Goal: Transaction & Acquisition: Obtain resource

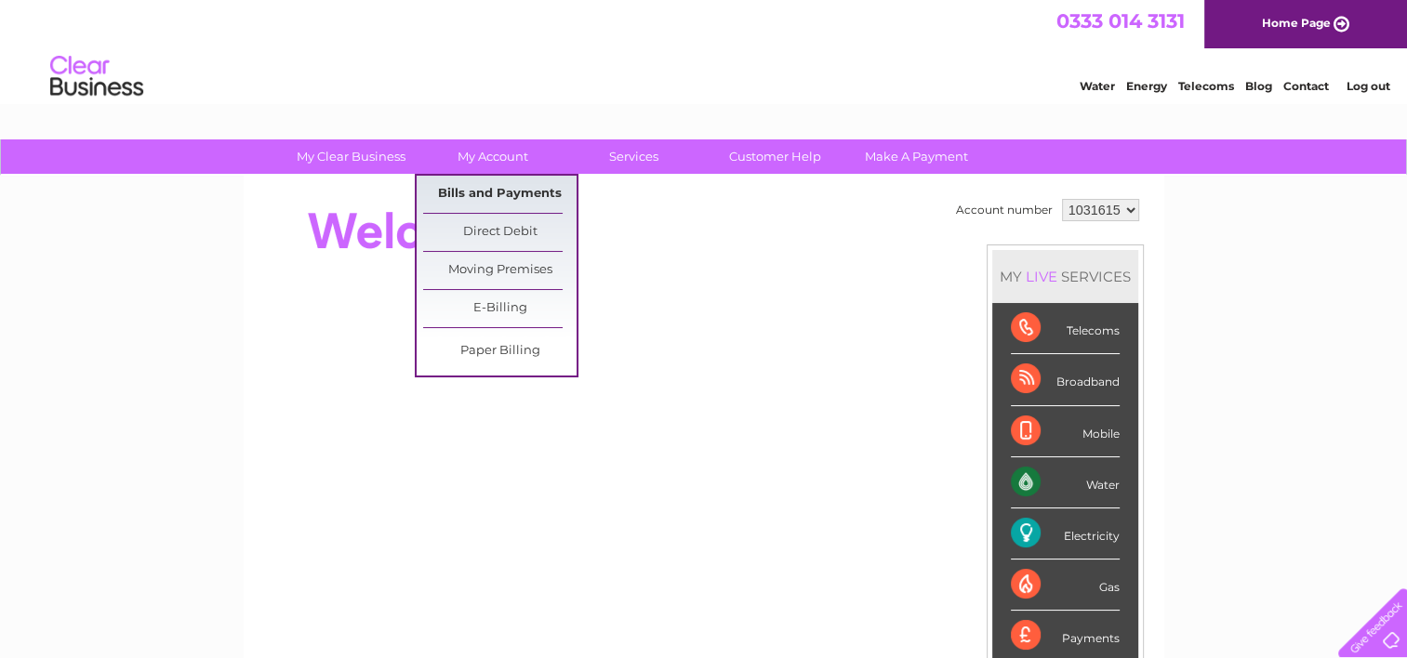
click at [492, 187] on link "Bills and Payments" at bounding box center [499, 194] width 153 height 37
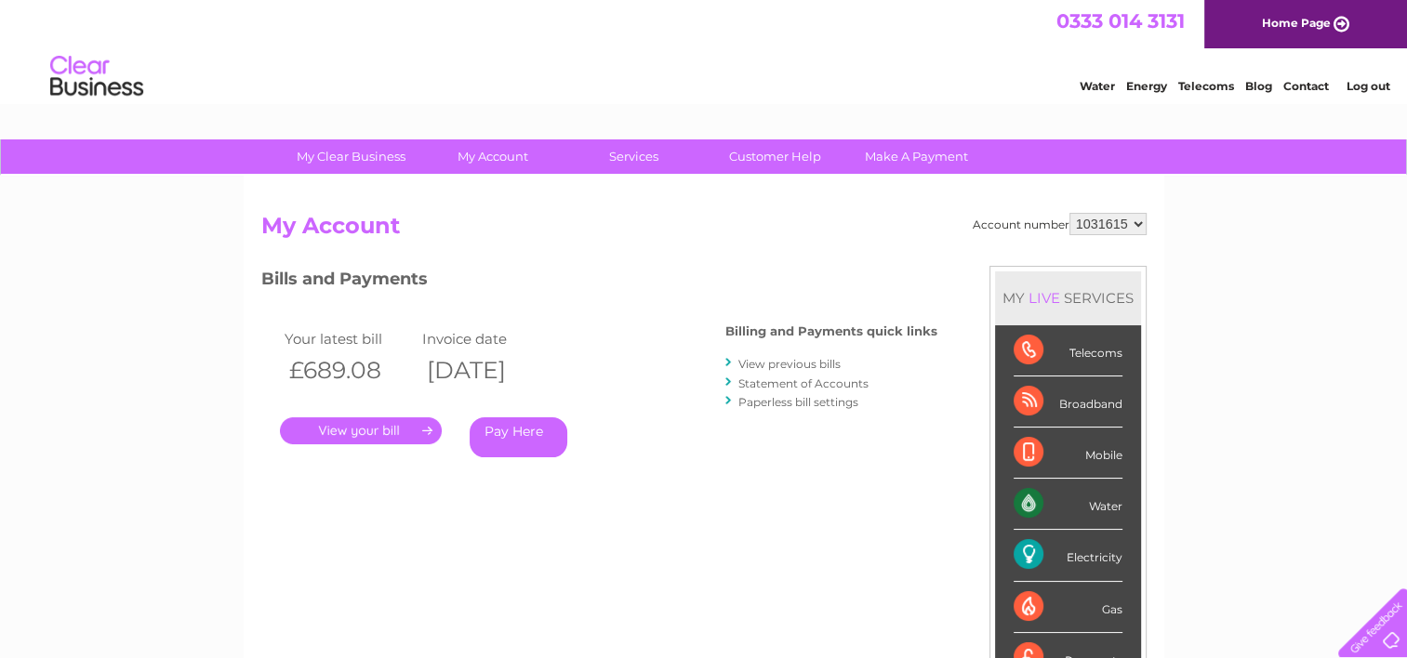
click at [771, 369] on link "View previous bills" at bounding box center [789, 364] width 102 height 14
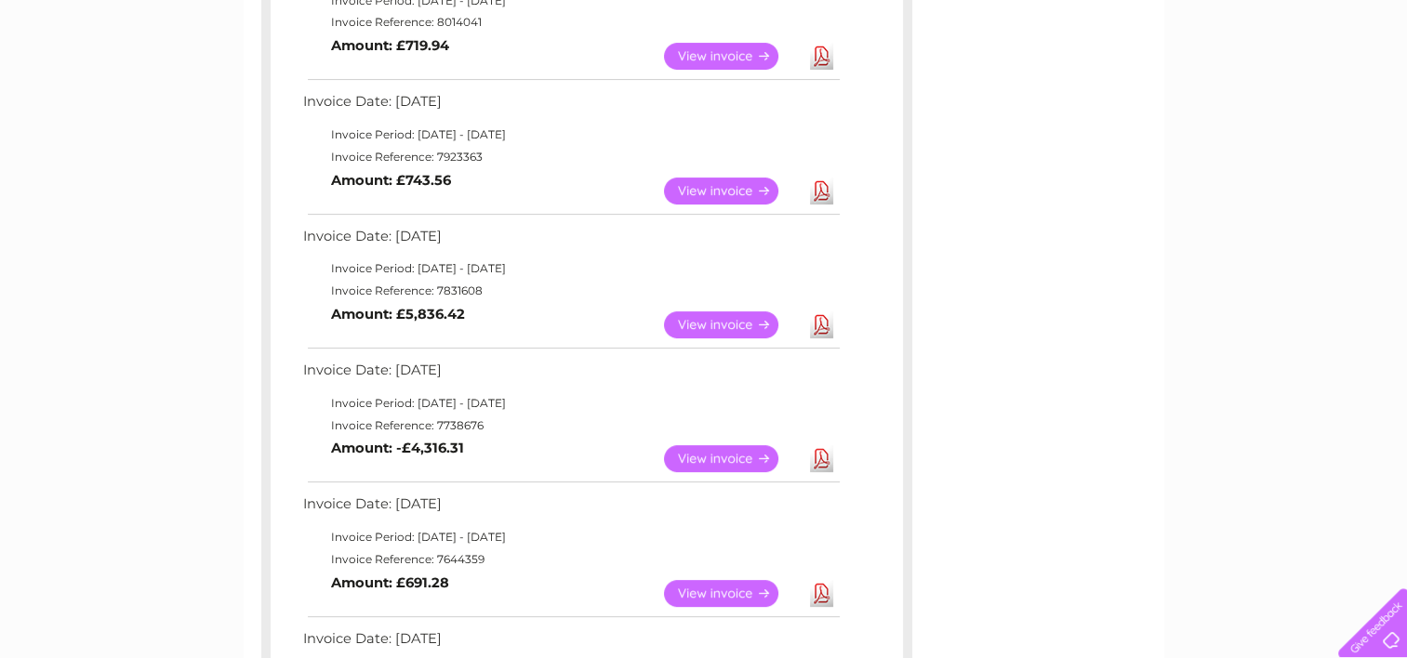
scroll to position [523, 0]
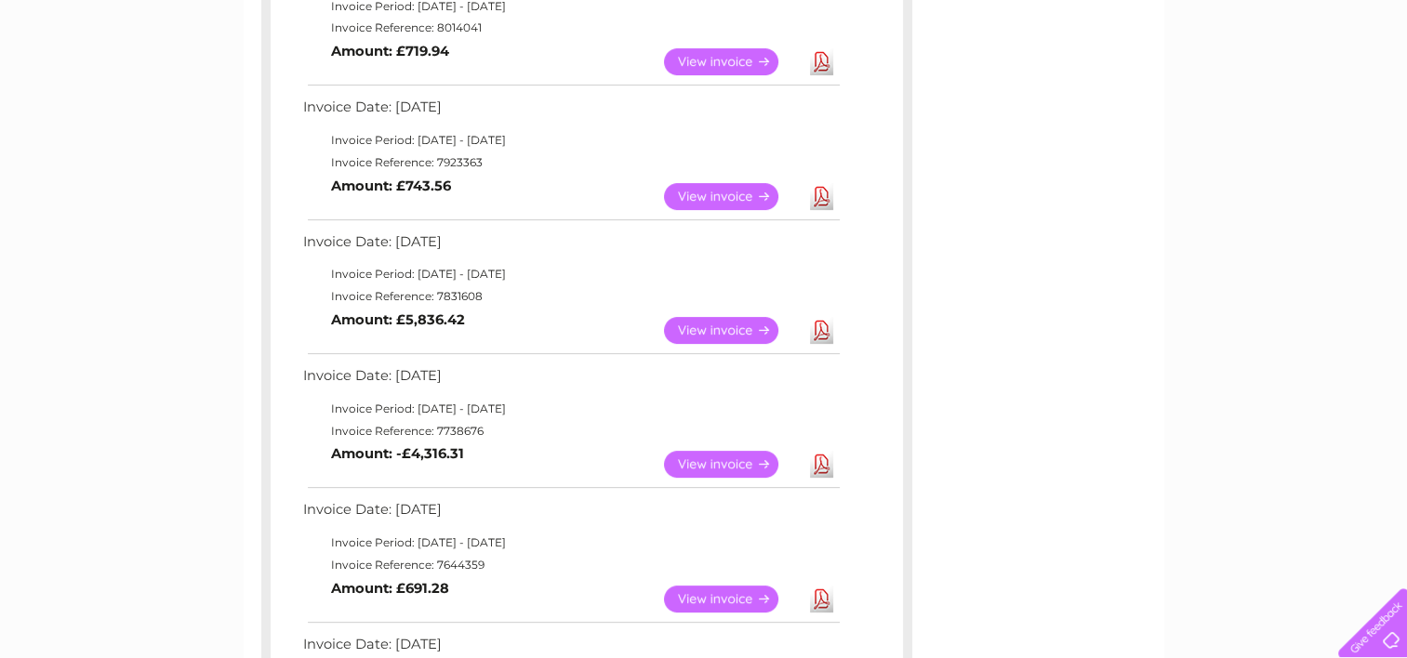
click at [815, 469] on link "Download" at bounding box center [821, 464] width 23 height 27
click at [817, 469] on link "Download" at bounding box center [821, 464] width 23 height 27
click at [822, 334] on link "Download" at bounding box center [821, 330] width 23 height 27
click at [816, 193] on link "Download" at bounding box center [821, 196] width 23 height 27
click at [829, 65] on link "Download" at bounding box center [821, 61] width 23 height 27
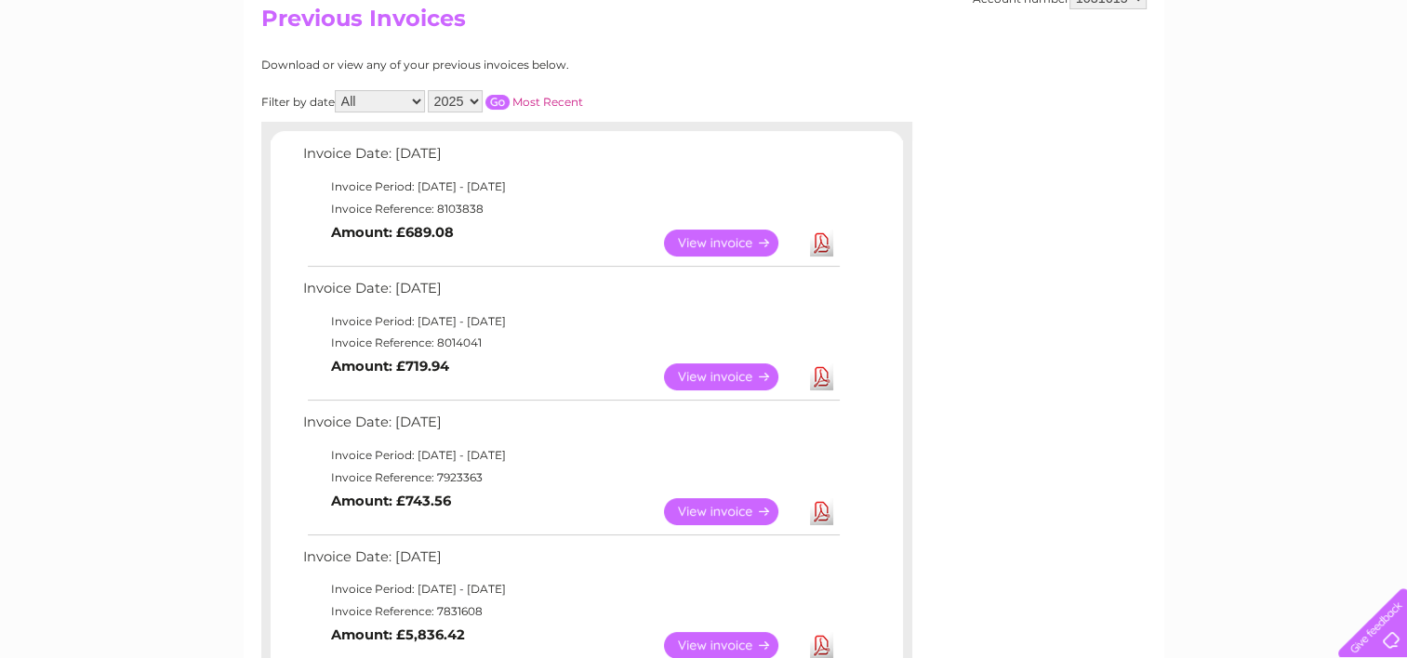
scroll to position [203, 0]
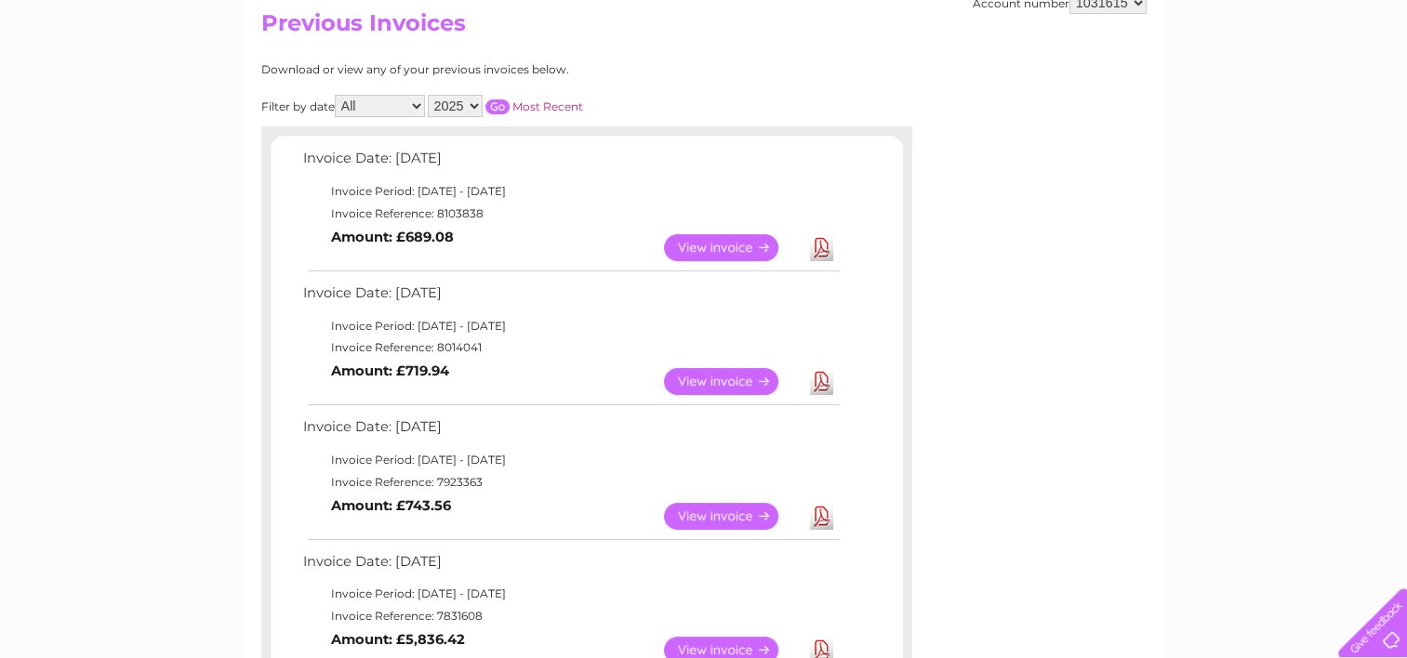
click at [690, 238] on link "View" at bounding box center [732, 247] width 137 height 27
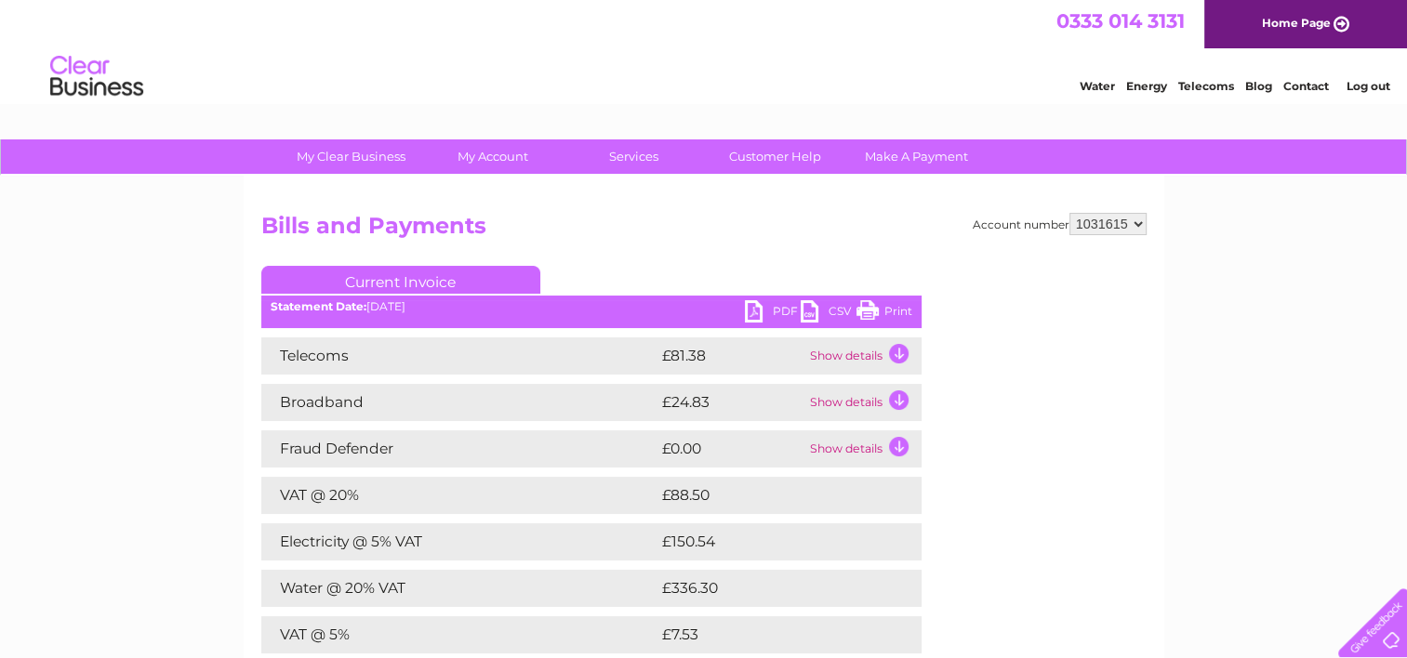
click at [762, 312] on link "PDF" at bounding box center [773, 313] width 56 height 27
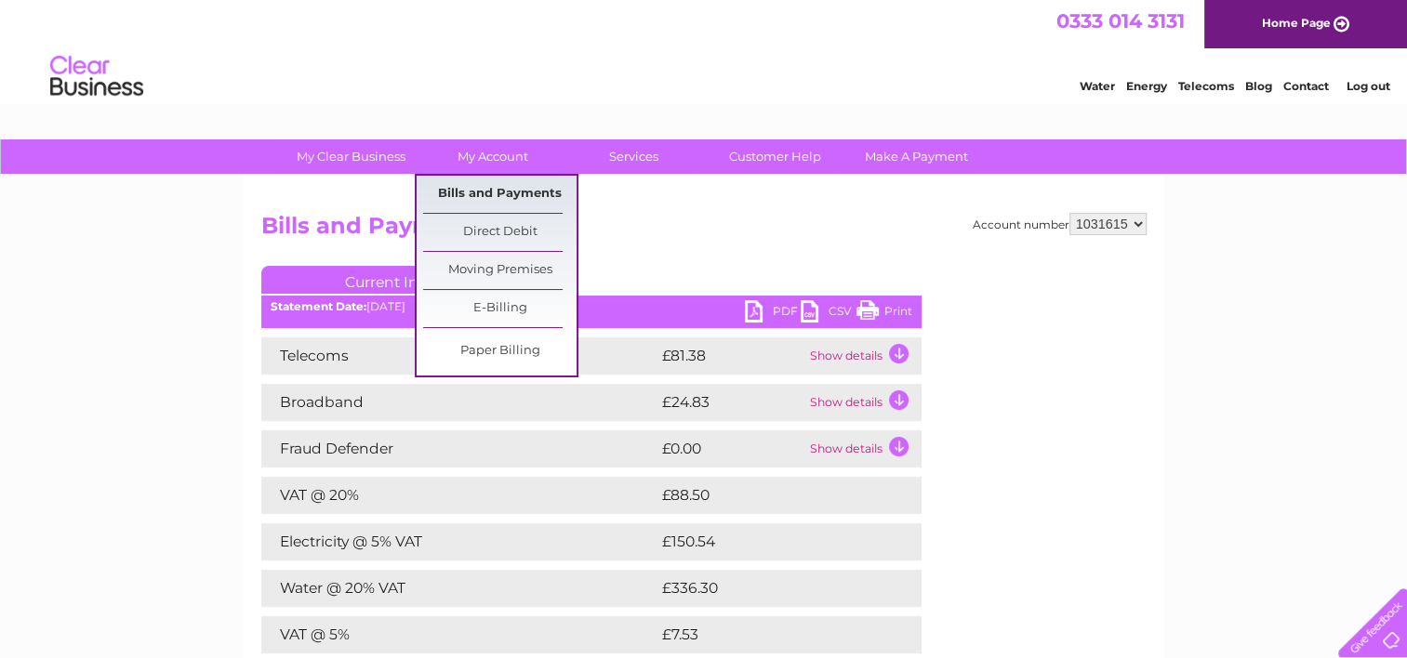
click at [472, 182] on link "Bills and Payments" at bounding box center [499, 194] width 153 height 37
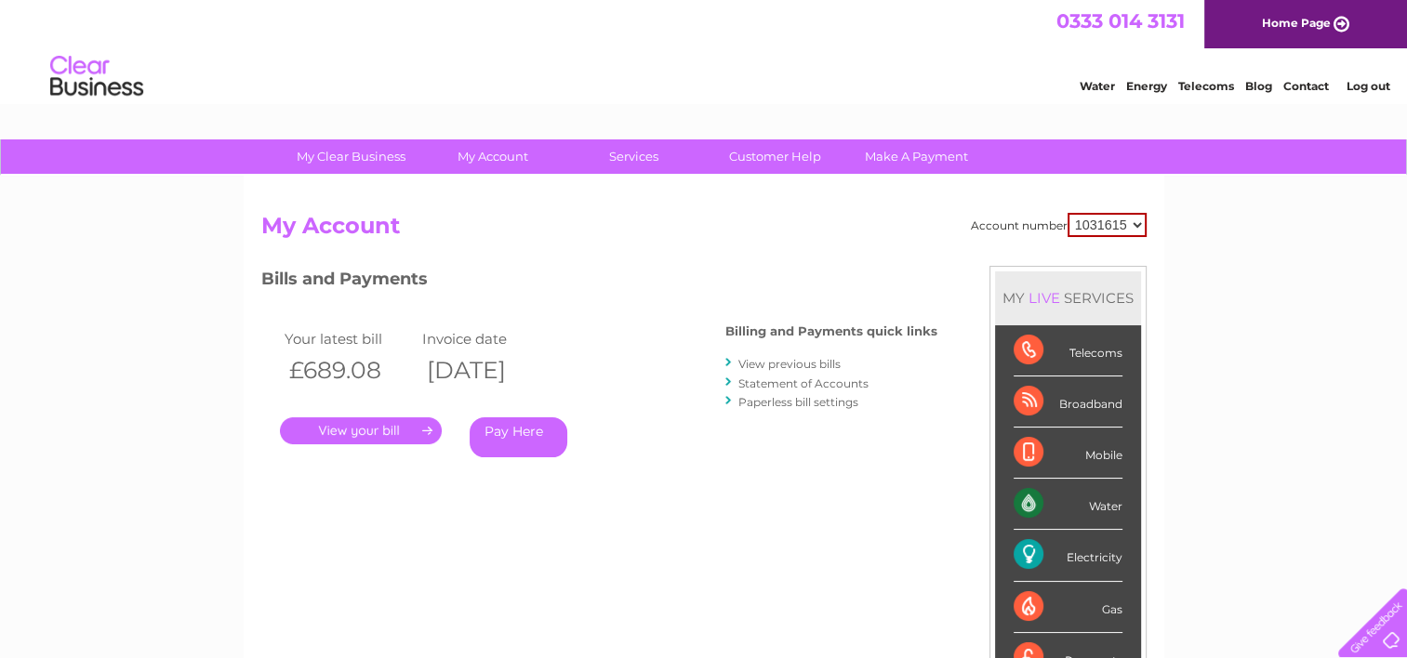
click at [383, 432] on link "." at bounding box center [361, 431] width 162 height 27
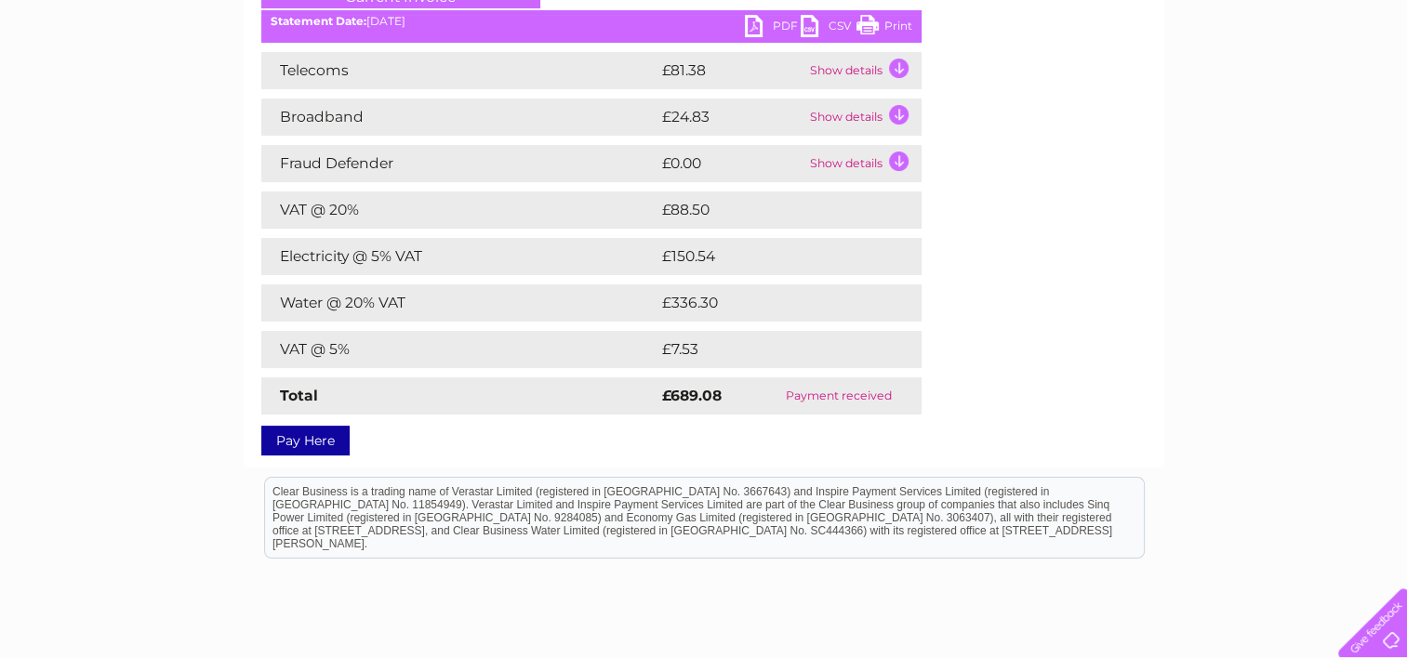
scroll to position [298, 0]
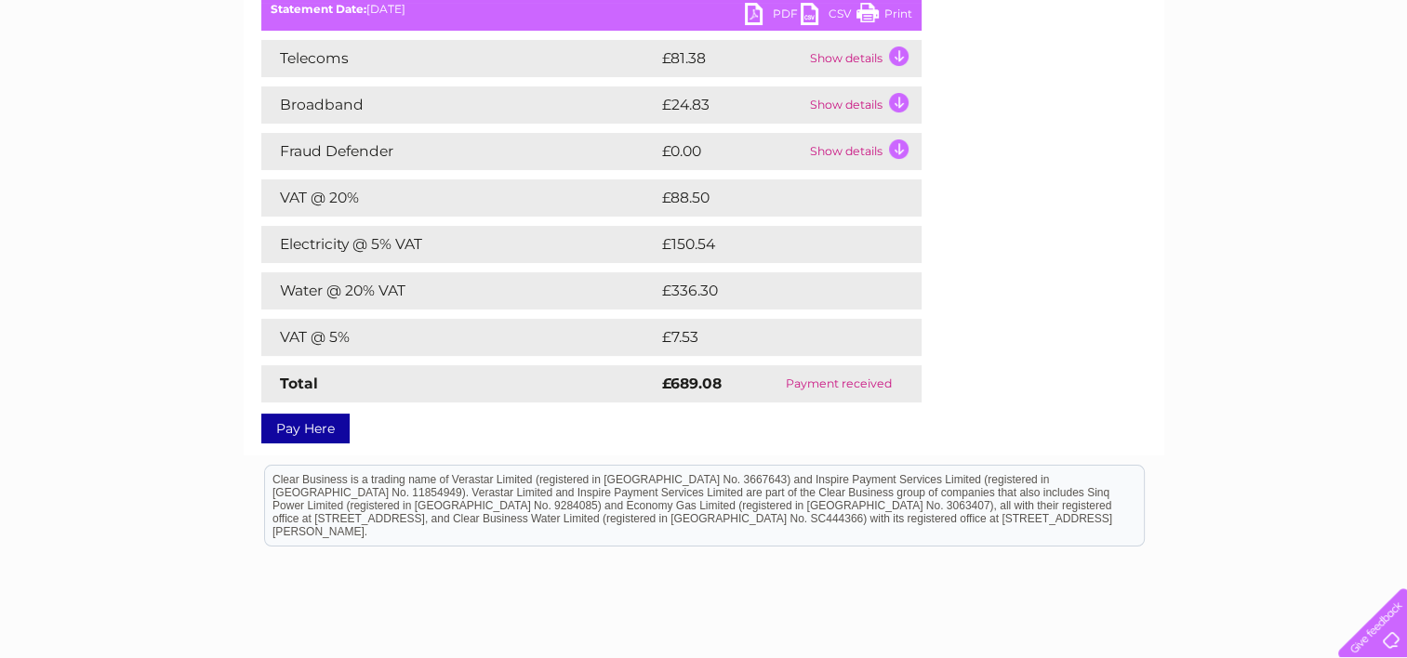
click at [197, 213] on div "My Clear Business Login Details My Details My Preferences Link Account My Accou…" at bounding box center [703, 308] width 1407 height 932
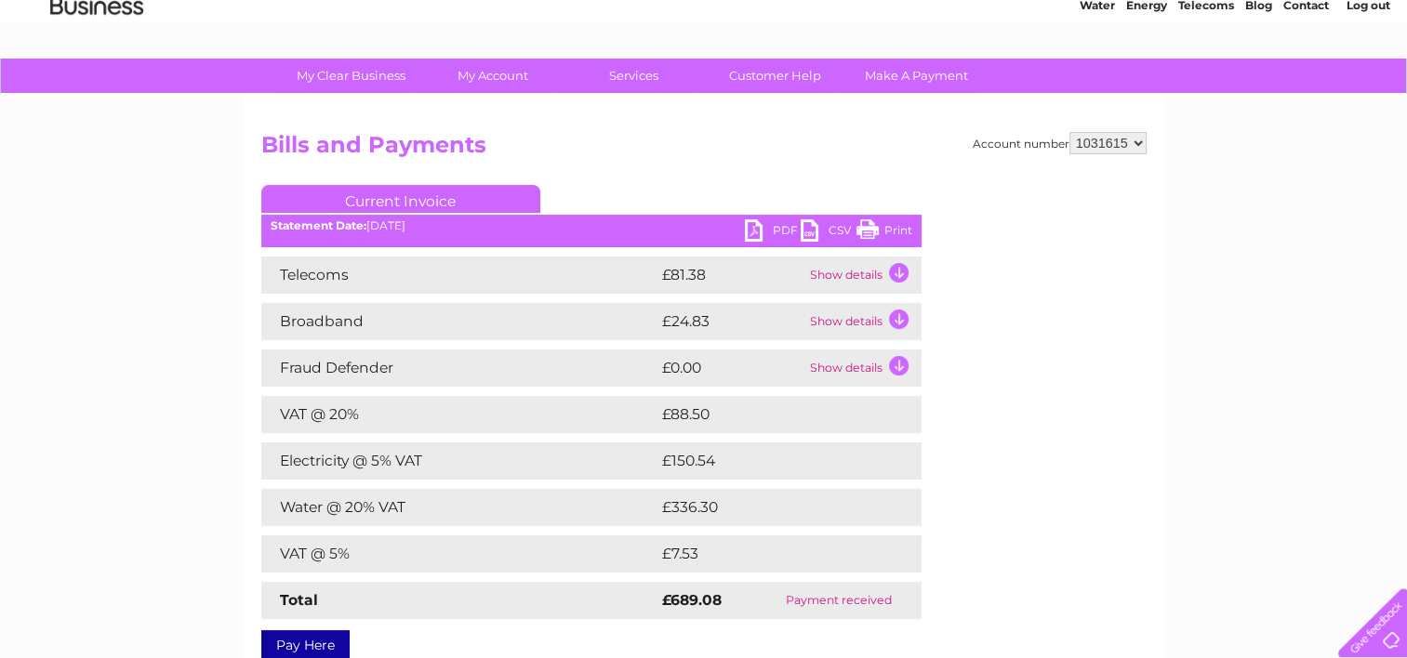
scroll to position [0, 0]
